Goal: Information Seeking & Learning: Learn about a topic

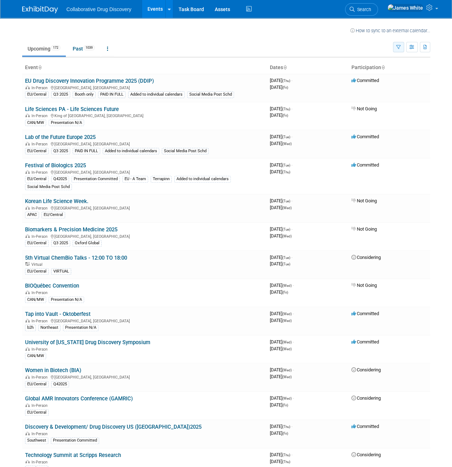
click at [401, 47] on icon "button" at bounding box center [398, 47] width 5 height 5
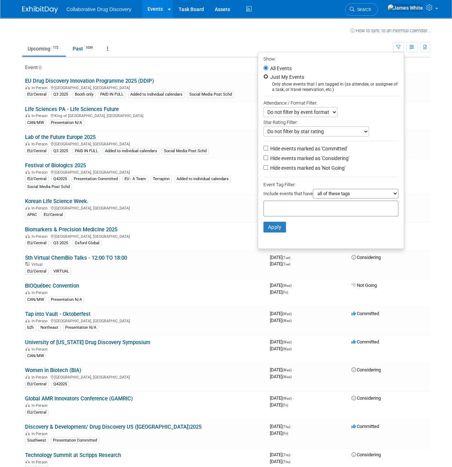
click at [263, 76] on input "Just My Events" at bounding box center [265, 76] width 5 height 5
radio input "true"
click at [271, 228] on button "Apply" at bounding box center [274, 227] width 23 height 11
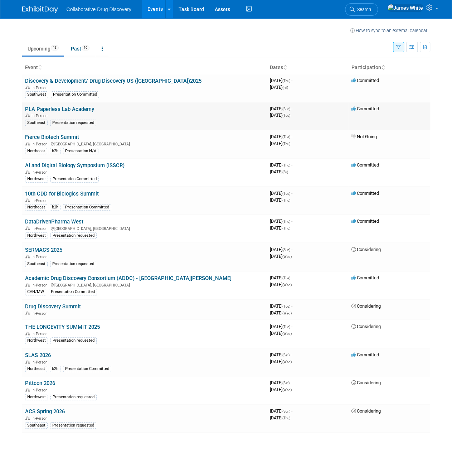
click at [57, 109] on link "PLA Paperless Lab Academy" at bounding box center [59, 109] width 69 height 6
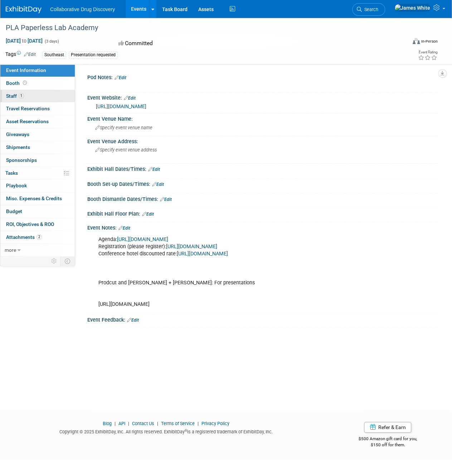
click at [28, 94] on link "1 Staff 1" at bounding box center [37, 96] width 74 height 13
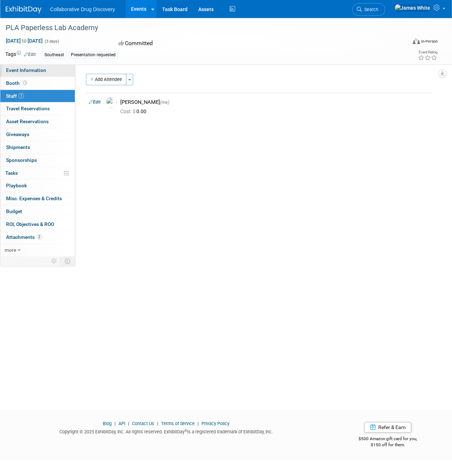
click at [27, 70] on span "Event Information" at bounding box center [26, 70] width 40 height 6
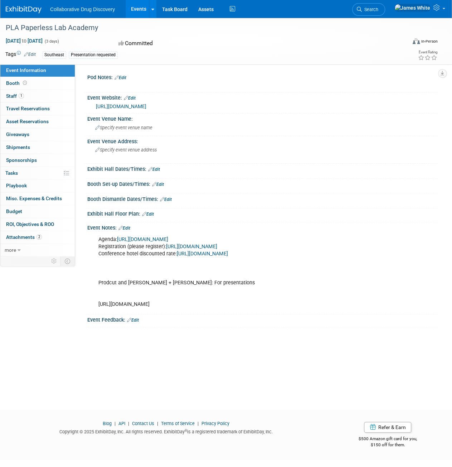
click at [167, 237] on link "[URL][DOMAIN_NAME]" at bounding box center [142, 239] width 51 height 6
click at [25, 234] on span "Attachments 2" at bounding box center [24, 237] width 36 height 6
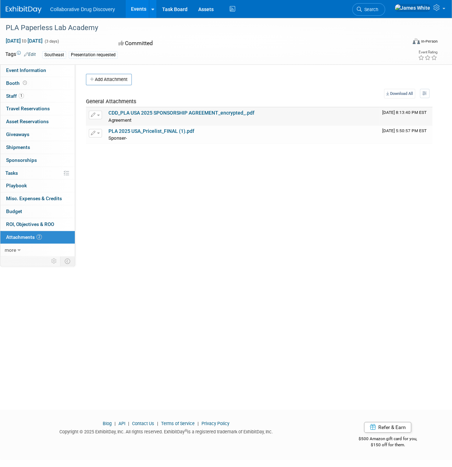
click at [195, 113] on link "CDD_PLA USA 2025 SPONSORSHIP AGREEMENT_encrypted_.pdf" at bounding box center [181, 113] width 146 height 6
click at [157, 129] on link "PLA 2025 USA_Pricelist_FINAL (1).pdf" at bounding box center [151, 131] width 86 height 6
